Goal: Task Accomplishment & Management: Complete application form

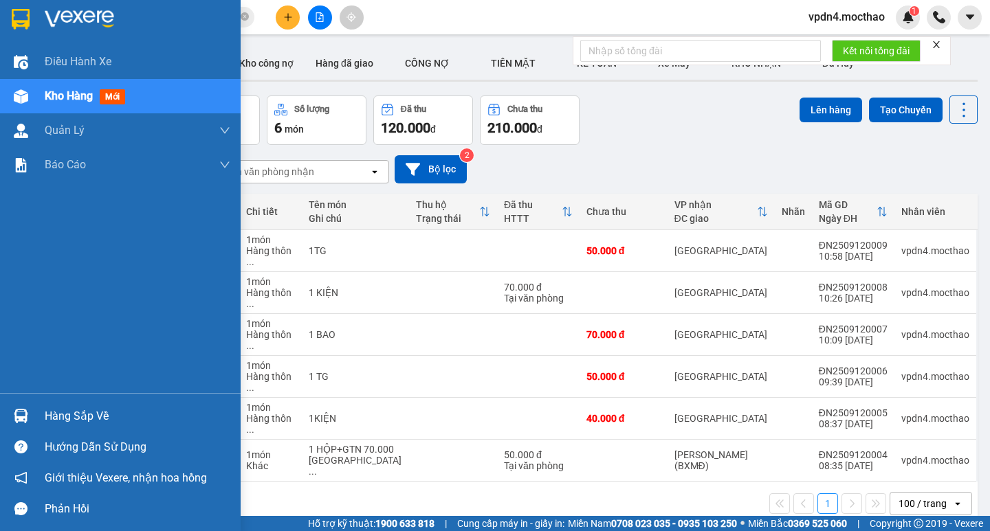
click at [91, 418] on div "Hàng sắp về" at bounding box center [138, 416] width 186 height 21
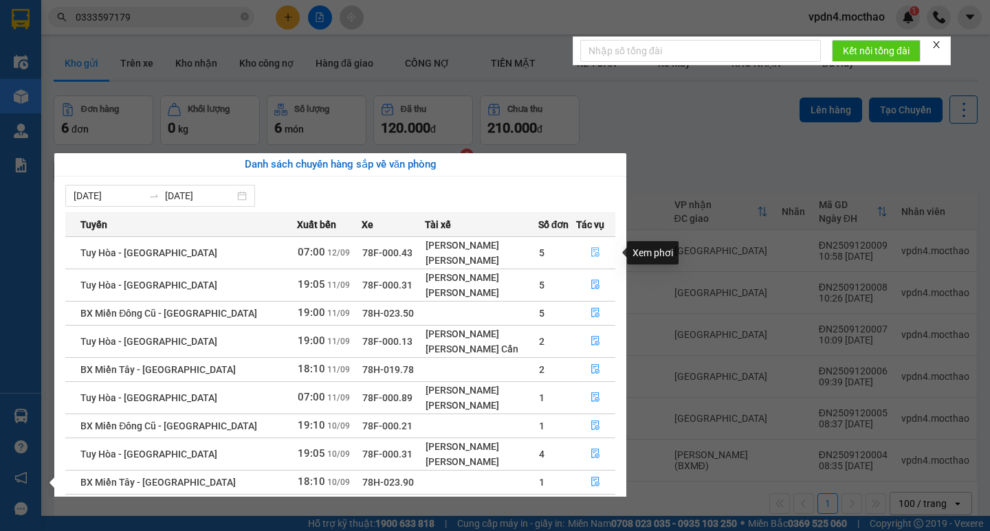
click at [591, 252] on icon "file-done" at bounding box center [596, 253] width 10 height 10
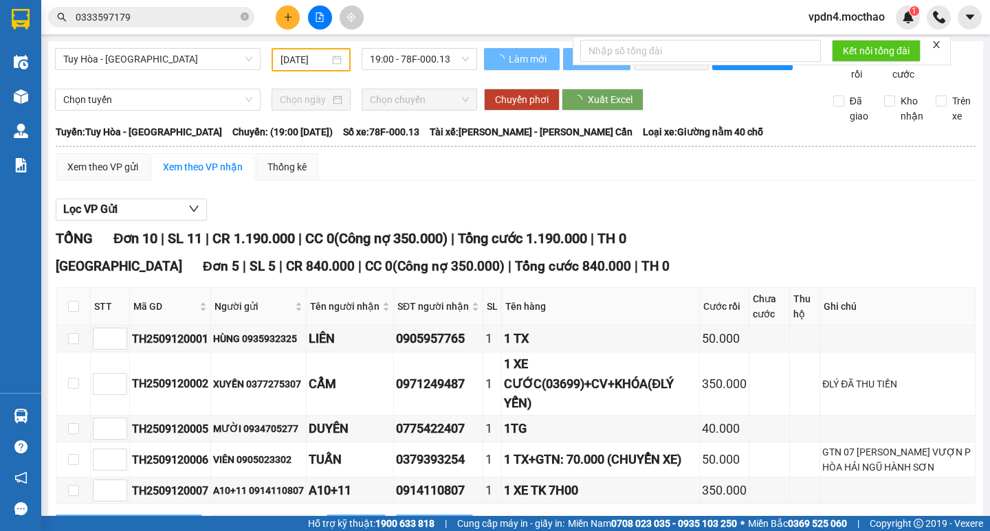
type input "[DATE]"
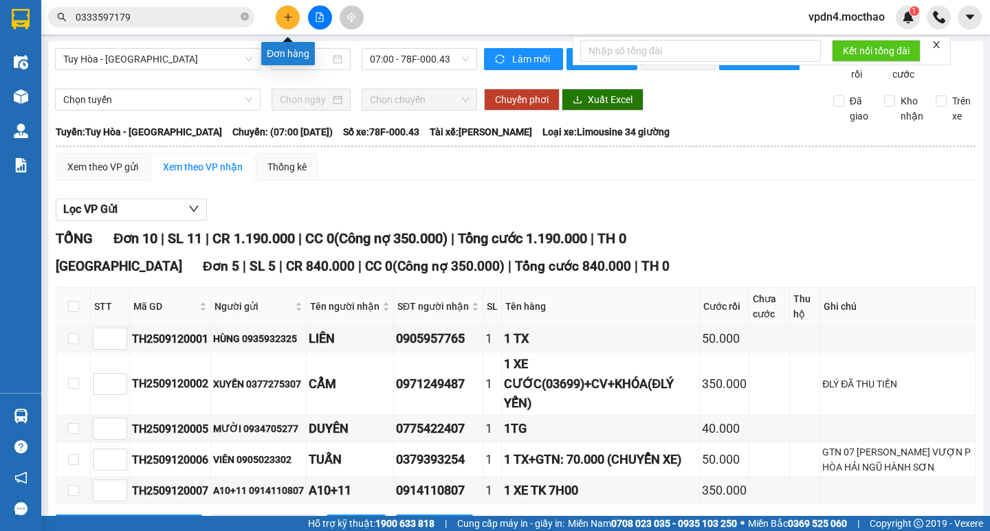
click at [294, 18] on button at bounding box center [288, 18] width 24 height 24
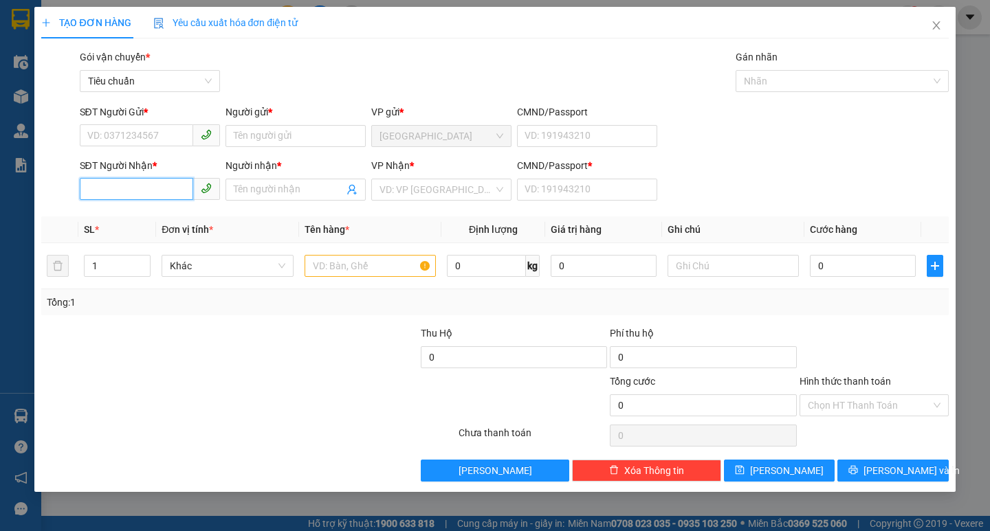
click at [162, 187] on input "SĐT Người Nhận *" at bounding box center [136, 189] width 113 height 22
type input "0369468679"
click at [279, 184] on input "Người nhận *" at bounding box center [289, 189] width 110 height 15
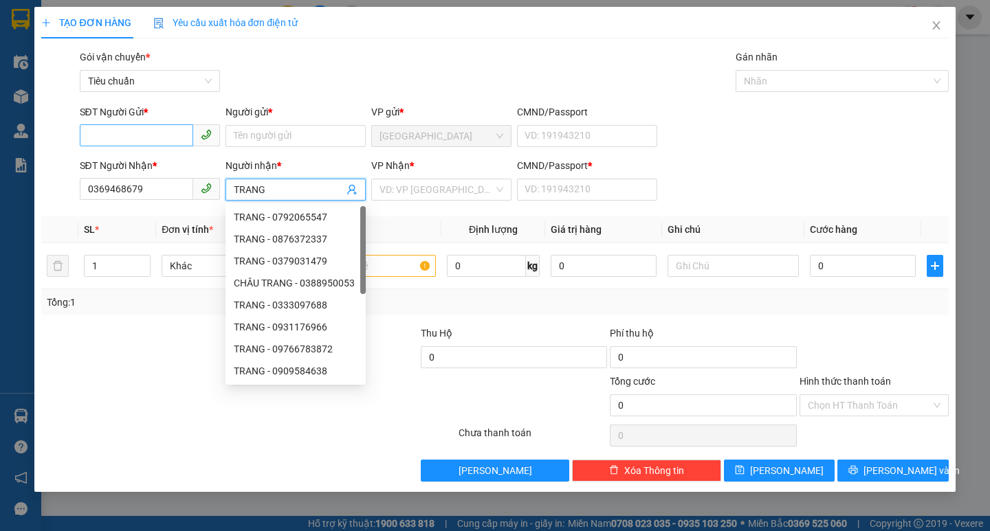
type input "TRANG"
click at [119, 136] on input "SĐT Người Gửi *" at bounding box center [136, 135] width 113 height 22
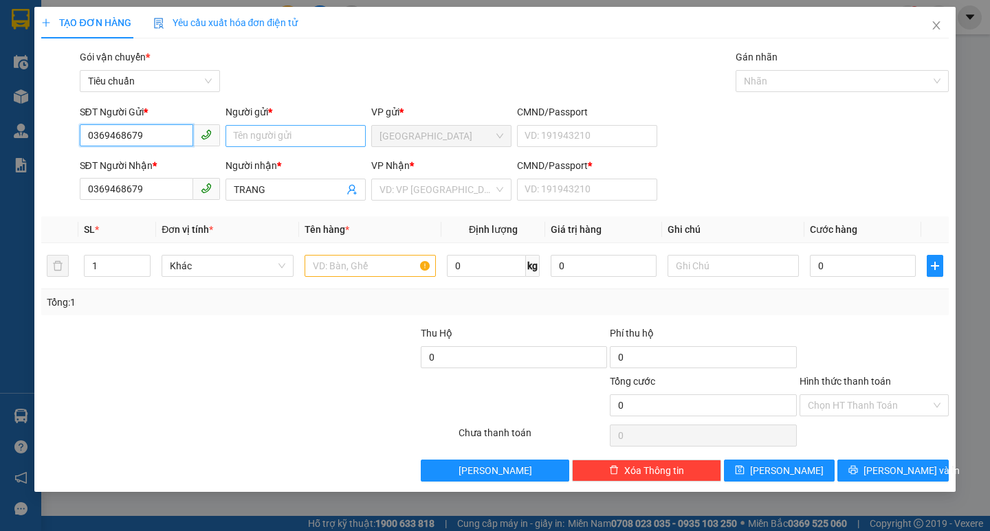
type input "0369468679"
click at [285, 138] on input "Người gửi *" at bounding box center [296, 136] width 140 height 22
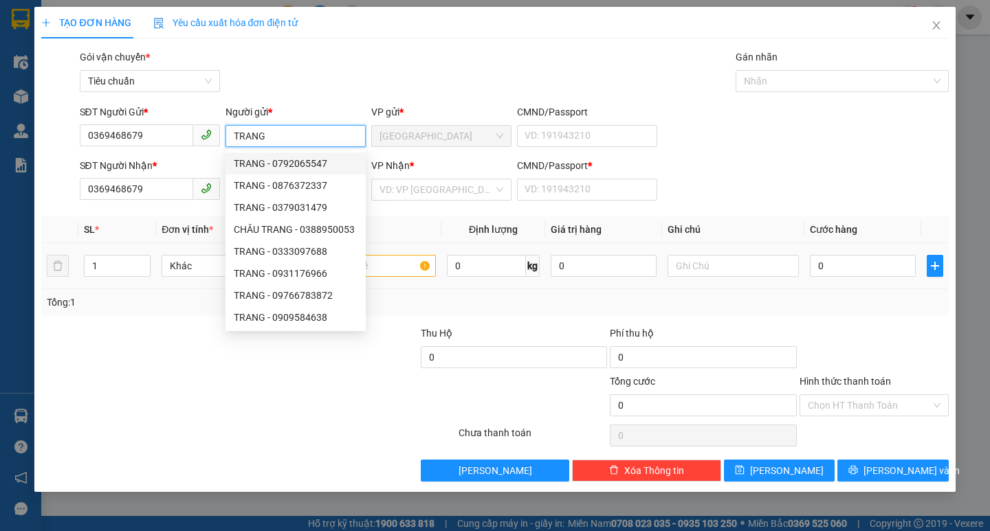
type input "TRANG"
click at [401, 267] on input "text" at bounding box center [370, 266] width 131 height 22
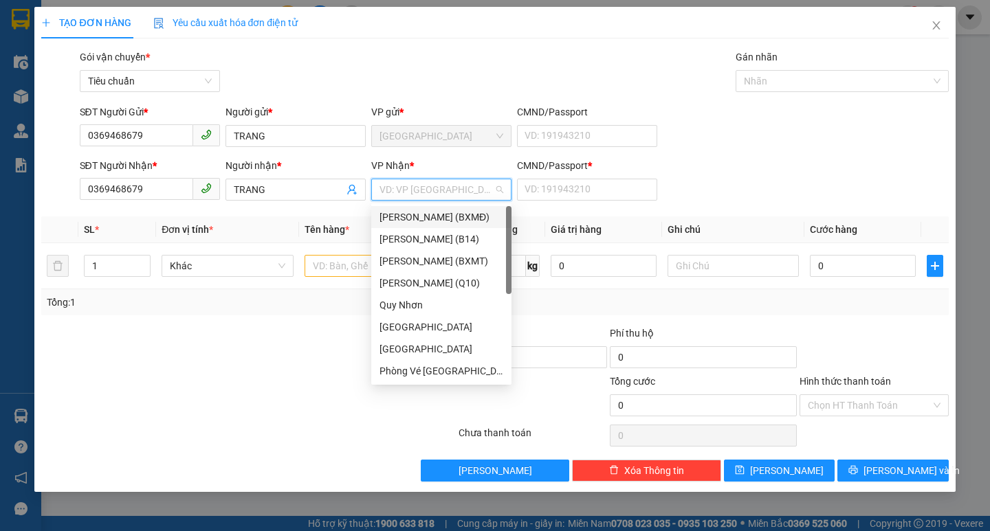
click at [444, 188] on input "search" at bounding box center [437, 189] width 114 height 21
drag, startPoint x: 399, startPoint y: 326, endPoint x: 532, endPoint y: 241, distance: 157.4
click at [404, 324] on div "[GEOGRAPHIC_DATA]" at bounding box center [442, 327] width 124 height 15
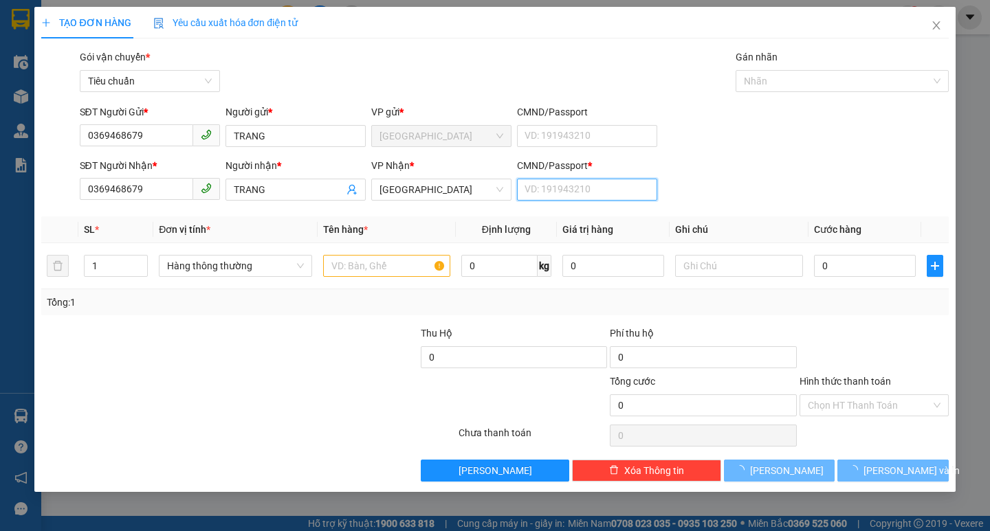
click at [571, 189] on input "CMND/Passport *" at bounding box center [587, 190] width 140 height 22
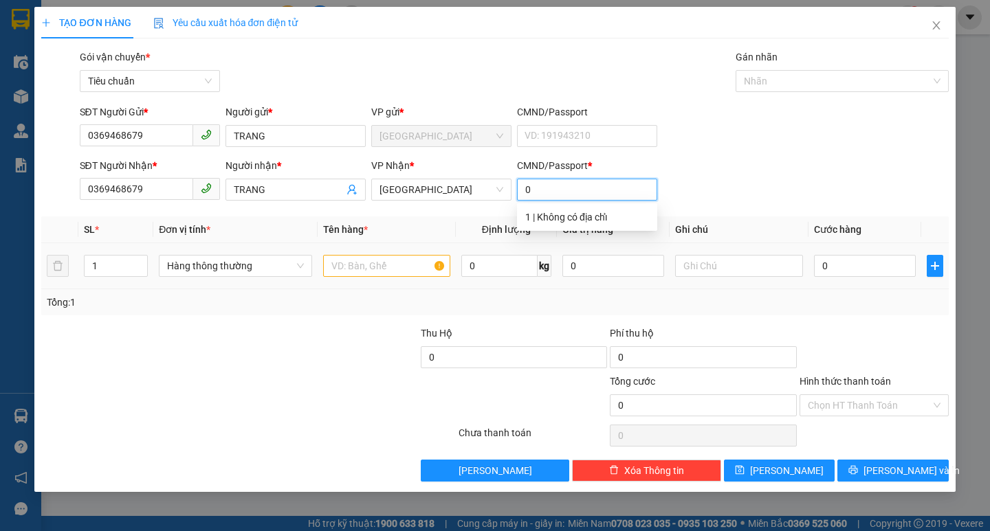
type input "0"
click at [360, 267] on input "text" at bounding box center [386, 266] width 127 height 22
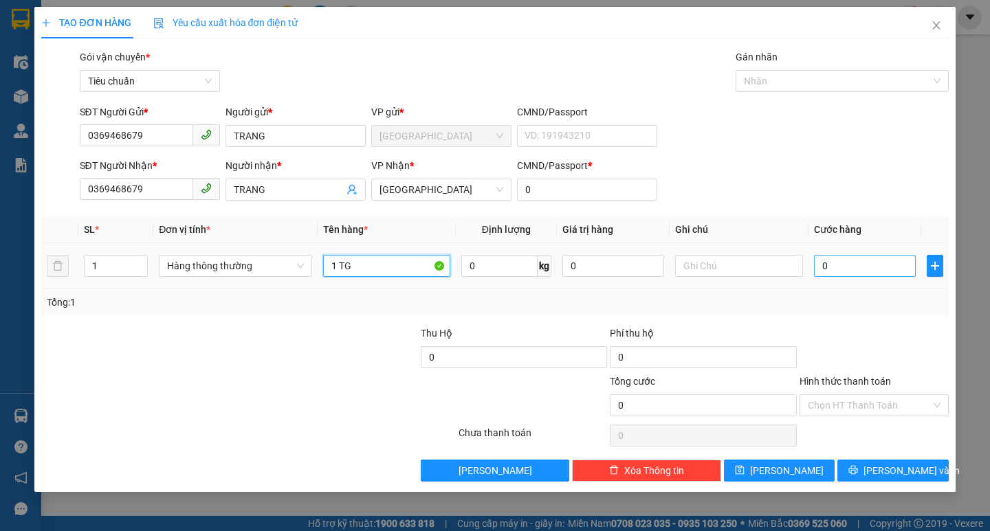
type input "1 TG"
click at [830, 270] on input "0" at bounding box center [865, 266] width 102 height 22
type input "6"
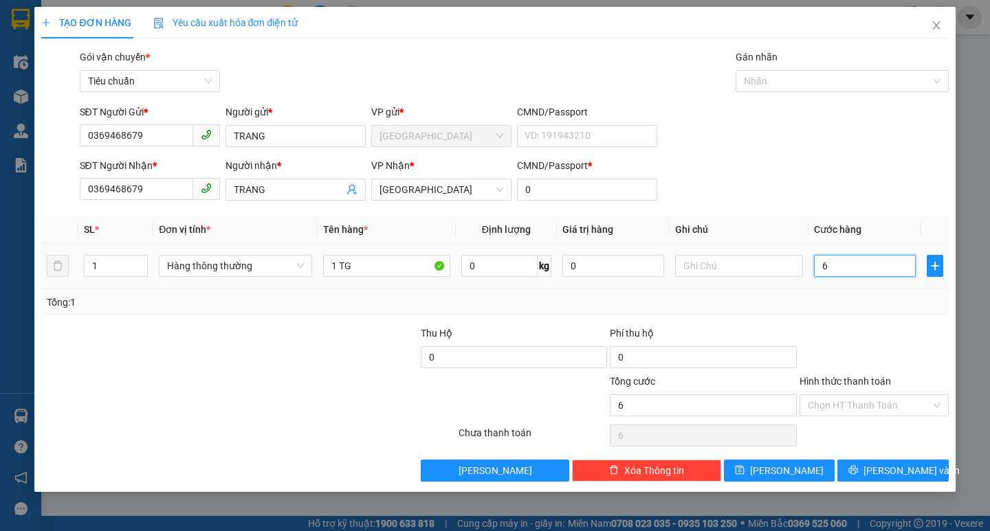
type input "60"
type input "60.000"
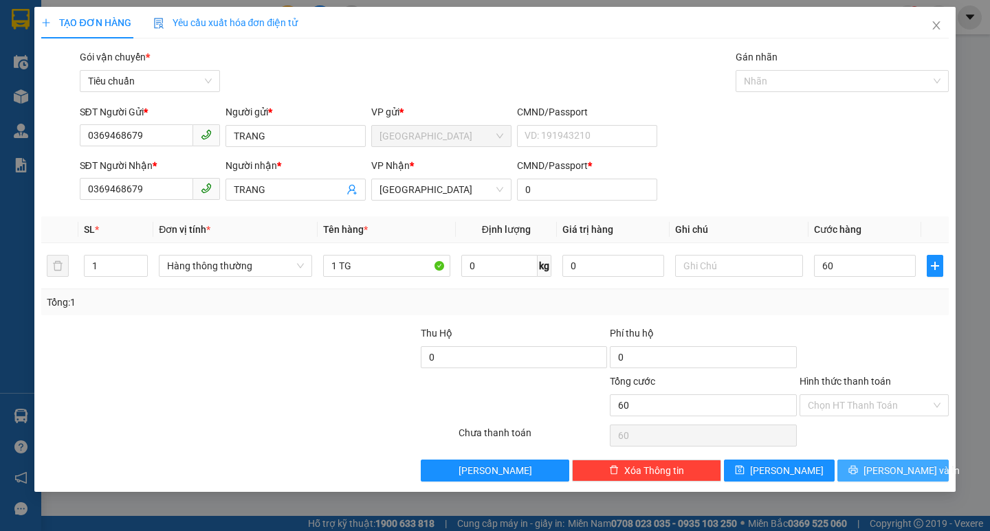
type input "60.000"
drag, startPoint x: 871, startPoint y: 470, endPoint x: 875, endPoint y: 462, distance: 8.9
click at [858, 470] on icon "printer" at bounding box center [853, 470] width 10 height 10
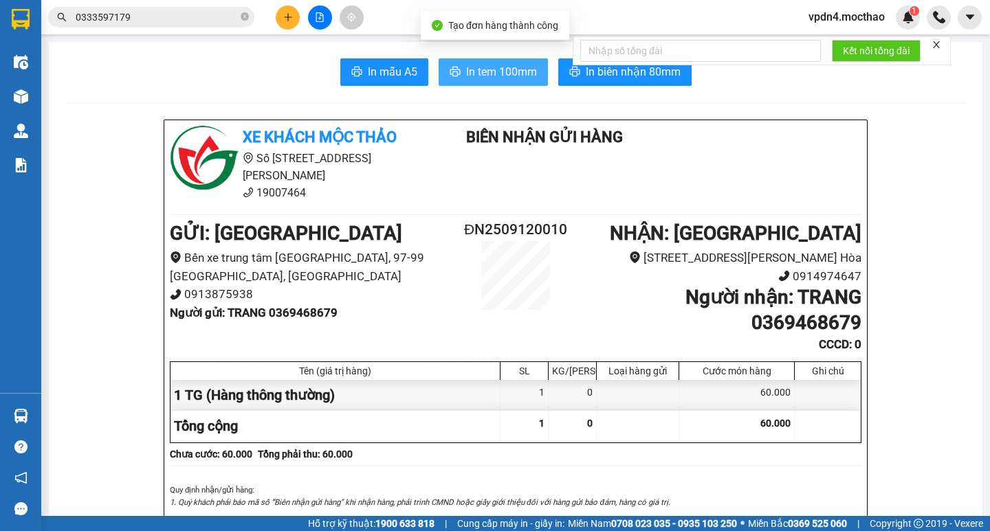
click at [500, 72] on span "In tem 100mm" at bounding box center [501, 71] width 71 height 17
